Goal: Find specific page/section: Find specific page/section

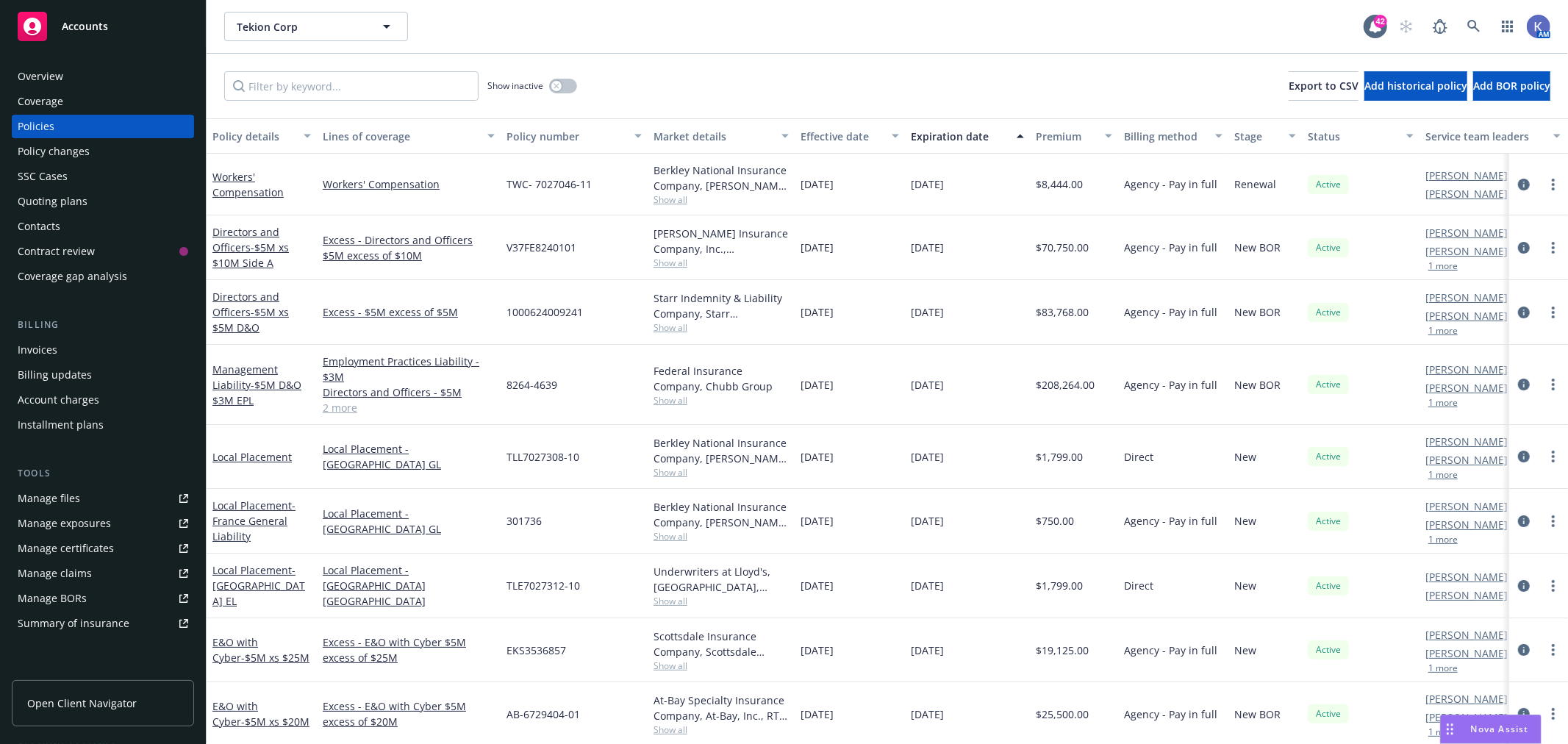
click at [719, 30] on div "Tekion Corp Tekion Corp" at bounding box center [793, 26] width 1139 height 29
